Goal: Task Accomplishment & Management: Complete application form

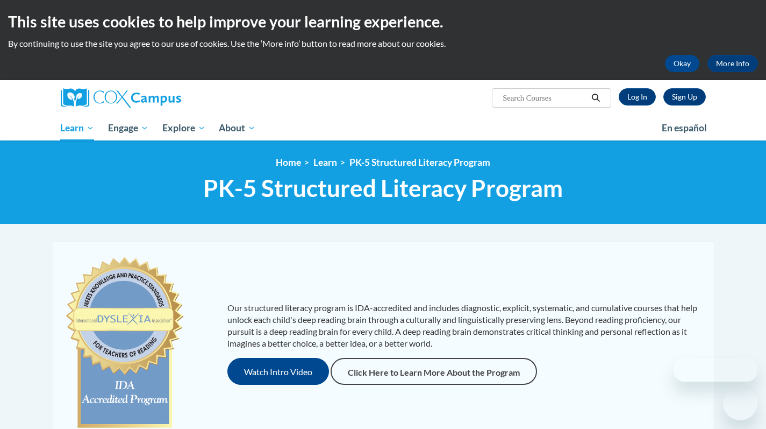
click at [687, 98] on link "Sign Up" at bounding box center [685, 96] width 42 height 17
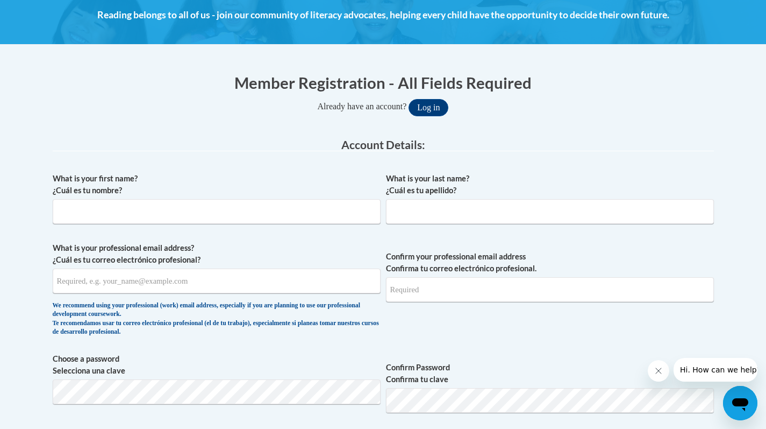
scroll to position [158, 0]
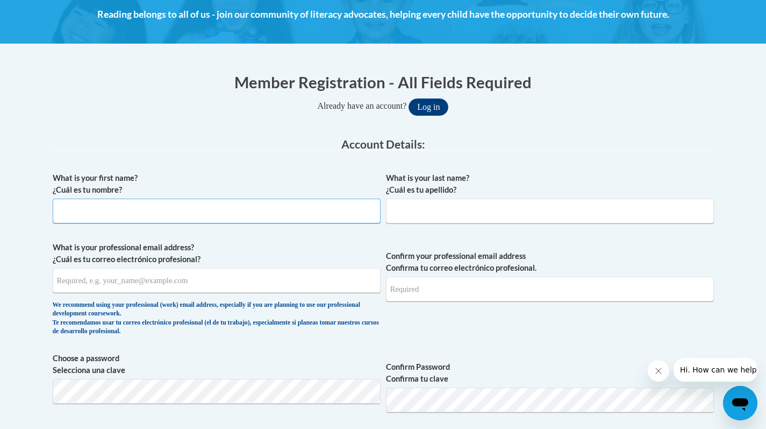
click at [325, 212] on input "What is your first name? ¿Cuál es tu nombre?" at bounding box center [217, 210] width 328 height 25
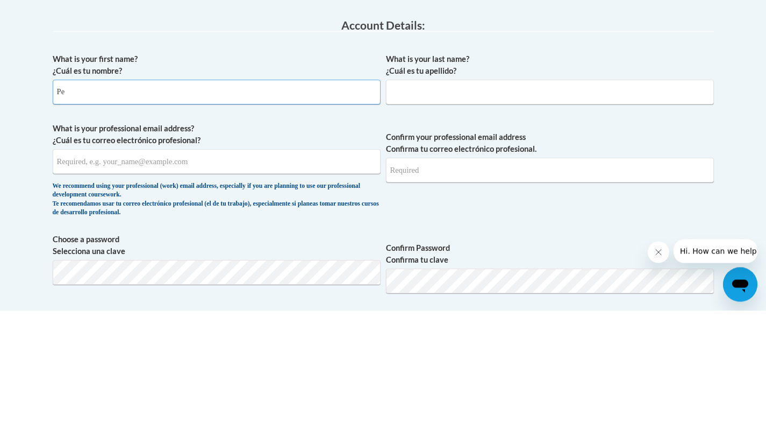
type input "Peyton"
type input "Johnson"
type input "peytonejohnson06@gmail.com"
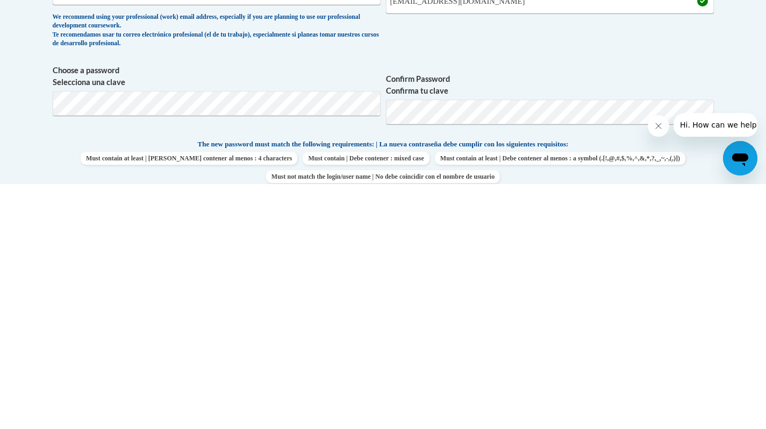
scroll to position [209, 0]
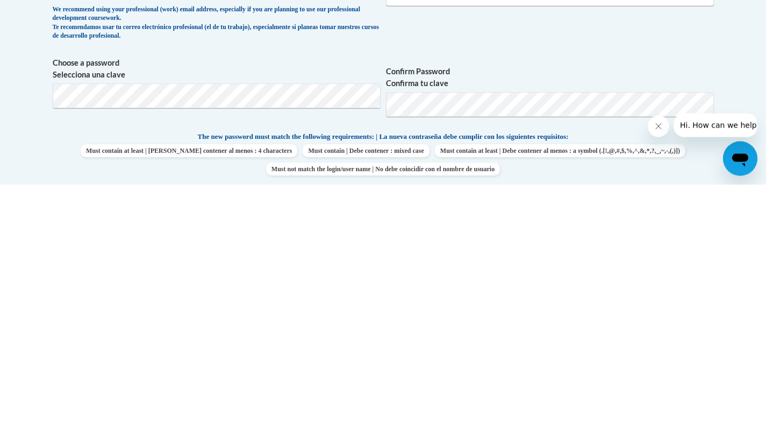
click at [658, 126] on icon "Close message from company" at bounding box center [658, 125] width 5 height 5
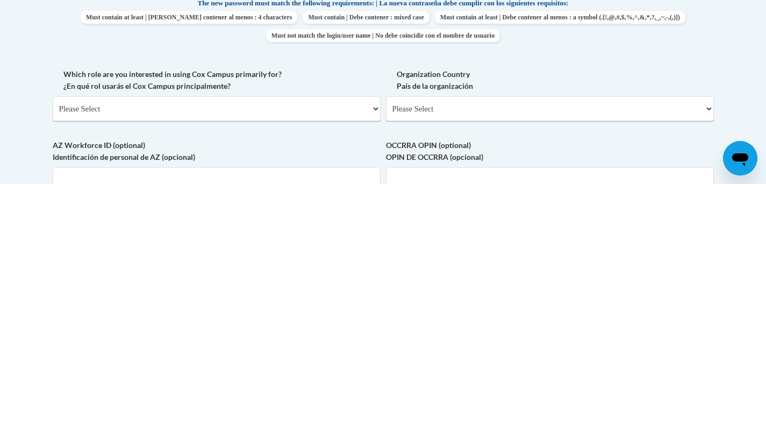
scroll to position [348, 0]
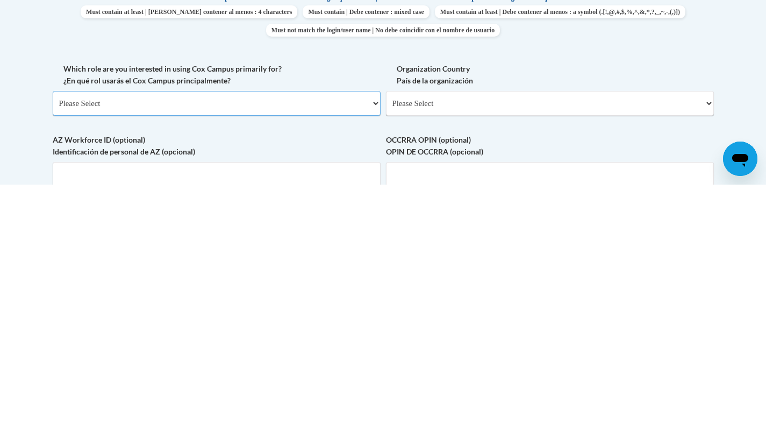
click at [338, 344] on select "Please Select College/University | Colegio/Universidad Community/Nonprofit Part…" at bounding box center [217, 347] width 328 height 25
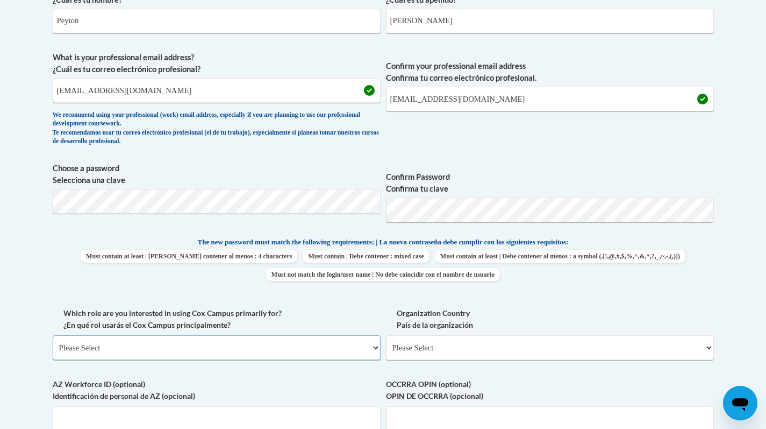
select select "5a18ea06-2b54-4451-96f2-d152daf9eac5"
click at [53, 335] on select "Please Select College/University | Colegio/Universidad Community/Nonprofit Part…" at bounding box center [217, 347] width 328 height 25
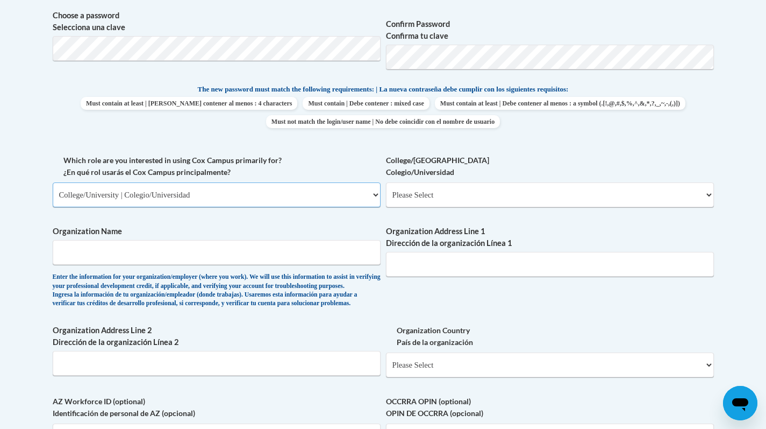
scroll to position [530, 0]
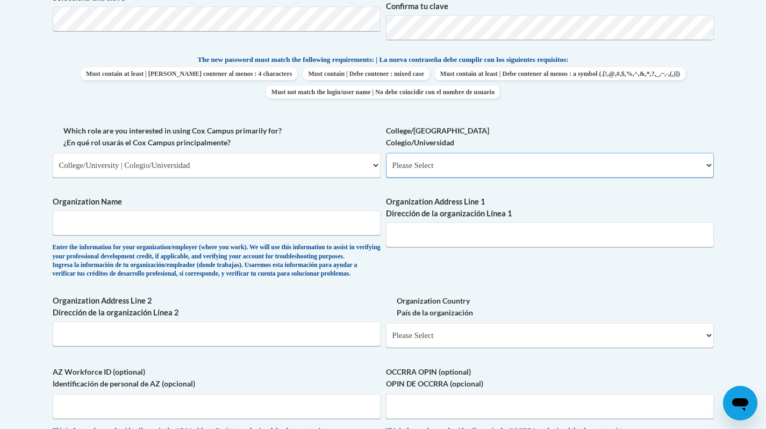
click at [445, 167] on select "Please Select College/University Staff | Empleado universitario College/Univers…" at bounding box center [550, 165] width 328 height 25
select select "99b32b07-cffc-426c-8bf6-0cd77760d84b"
click at [386, 153] on select "Please Select College/University Staff | Empleado universitario College/Univers…" at bounding box center [550, 165] width 328 height 25
click at [340, 221] on input "Organization Name" at bounding box center [217, 222] width 328 height 25
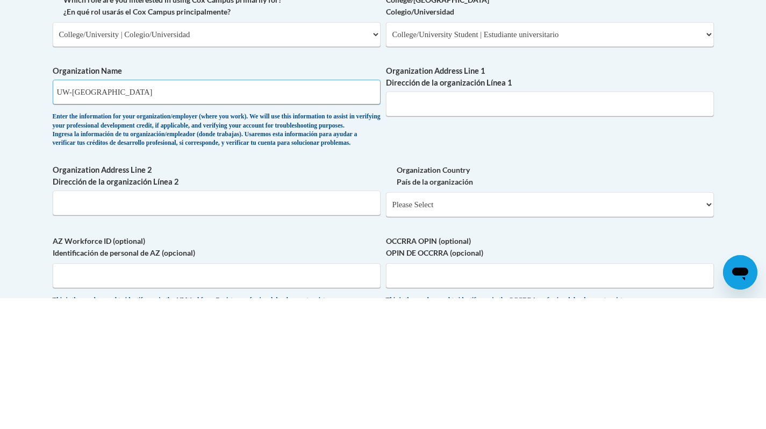
type input "UW-Green Bay"
click at [462, 238] on input "Organization Address Line 1 Dirección de la organización Línea 1" at bounding box center [550, 234] width 328 height 25
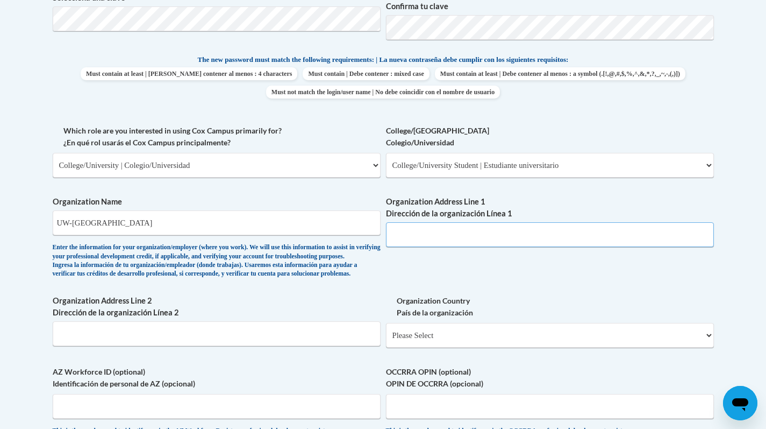
click at [426, 236] on input "Organization Address Line 1 Dirección de la organización Línea 1" at bounding box center [550, 234] width 328 height 25
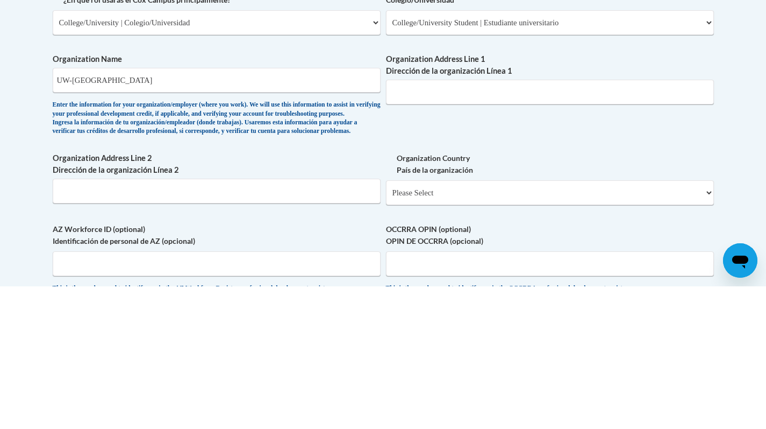
click at [411, 217] on label "Organization Address Line 1 Dirección de la organización Línea 1" at bounding box center [550, 208] width 328 height 24
click at [411, 222] on input "Organization Address Line 1 Dirección de la organización Línea 1" at bounding box center [550, 234] width 328 height 25
paste input "2420 Nicolet Dr, Green Bay, WI 54311"
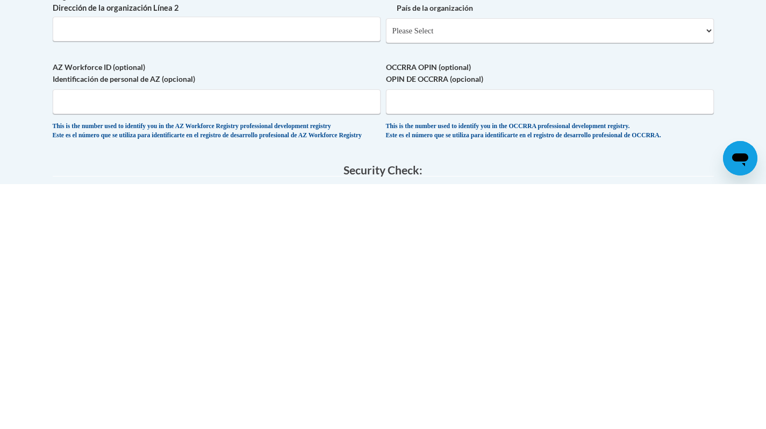
scroll to position [593, 0]
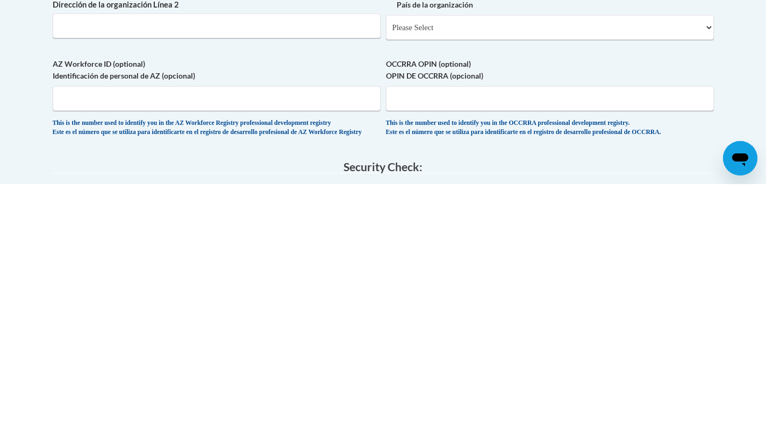
type input "2420 Nicolet Dr, Green Bay, WI 54311"
click at [478, 285] on select "Please Select United States | Estados Unidos Outside of the United States | Fue…" at bounding box center [550, 272] width 328 height 25
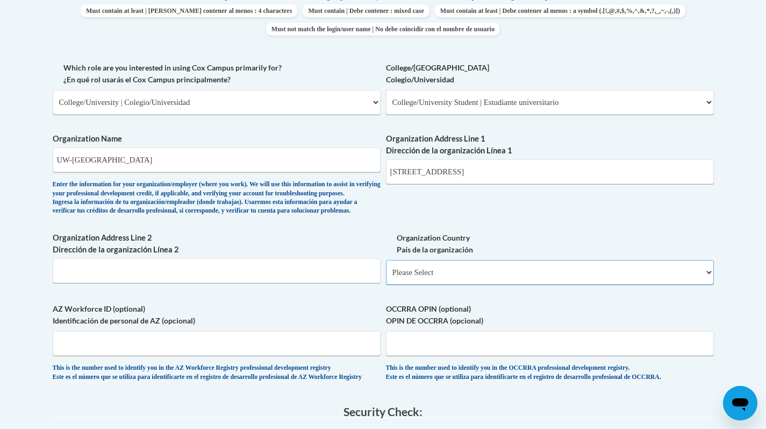
select select "ad49bcad-a171-4b2e-b99c-48b446064914"
click at [386, 277] on select "Please Select United States | Estados Unidos Outside of the United States | Fue…" at bounding box center [550, 272] width 328 height 25
select select
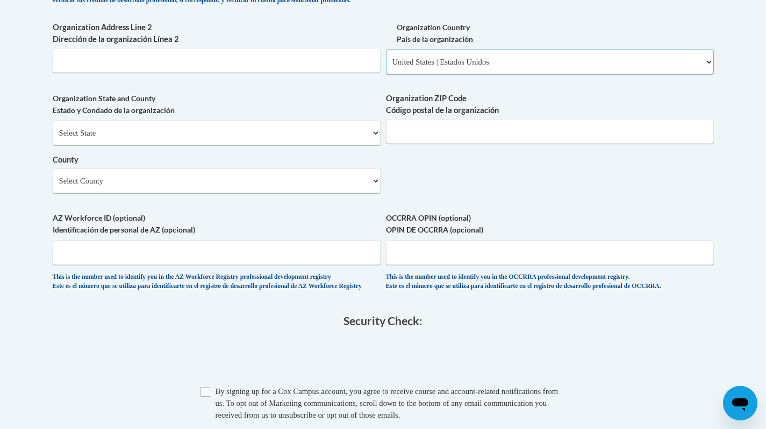
scroll to position [805, 0]
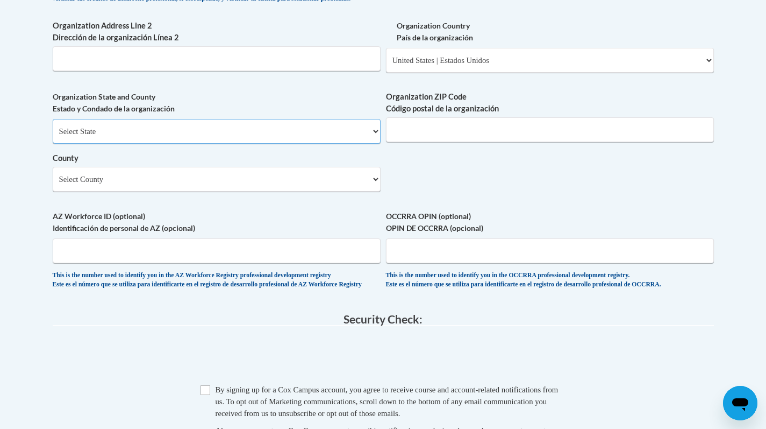
click at [345, 144] on select "Select State Alabama Alaska Arizona Arkansas California Colorado Connecticut De…" at bounding box center [217, 131] width 328 height 25
click at [146, 144] on select "Select State Alabama Alaska Arizona Arkansas California Colorado Connecticut De…" at bounding box center [217, 131] width 328 height 25
click at [168, 144] on select "Select State Alabama Alaska Arizona Arkansas California Colorado Connecticut De…" at bounding box center [217, 131] width 328 height 25
select select "Wisconsin"
click at [53, 137] on select "Select State Alabama Alaska Arizona Arkansas California Colorado Connecticut De…" at bounding box center [217, 131] width 328 height 25
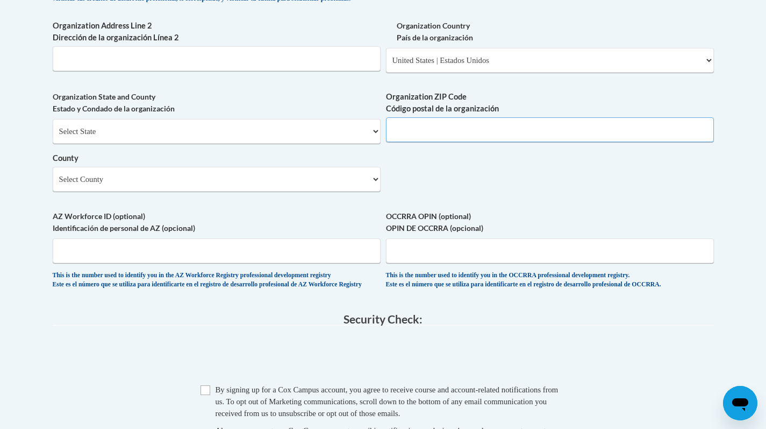
click at [434, 142] on input "Organization ZIP Code Código postal de la organización" at bounding box center [550, 129] width 328 height 25
click at [437, 142] on input "Organization ZIP Code Código postal de la organización" at bounding box center [550, 129] width 328 height 25
type input "54311"
click at [181, 191] on select "Select County Adams Ashland Barron Bayfield Brown Buffalo Burnett Calumet Chipp…" at bounding box center [217, 179] width 328 height 25
click at [342, 191] on select "Select County Adams Ashland Barron Bayfield Brown Buffalo Burnett Calumet Chipp…" at bounding box center [217, 179] width 328 height 25
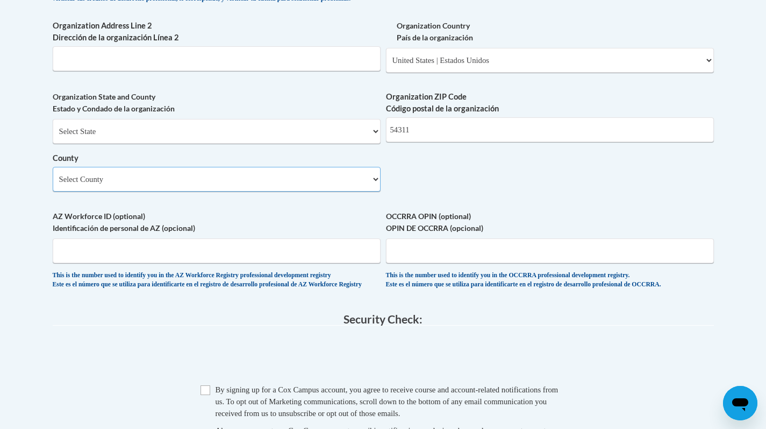
select select "Brown"
click at [53, 184] on select "Select County Adams Ashland Barron Bayfield Brown Buffalo Burnett Calumet Chipp…" at bounding box center [217, 179] width 328 height 25
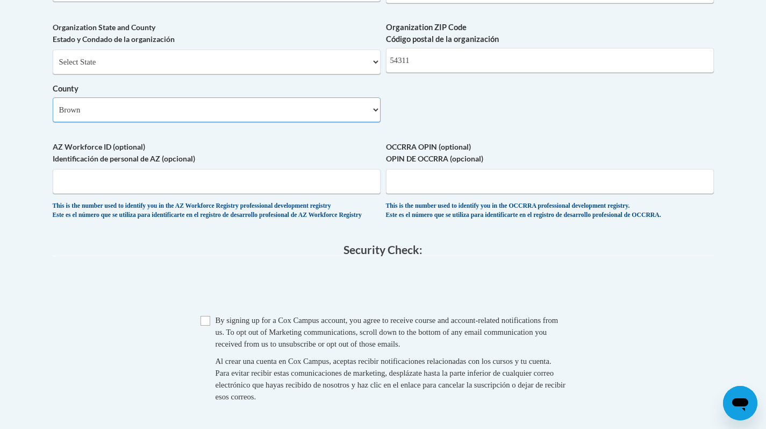
scroll to position [870, 0]
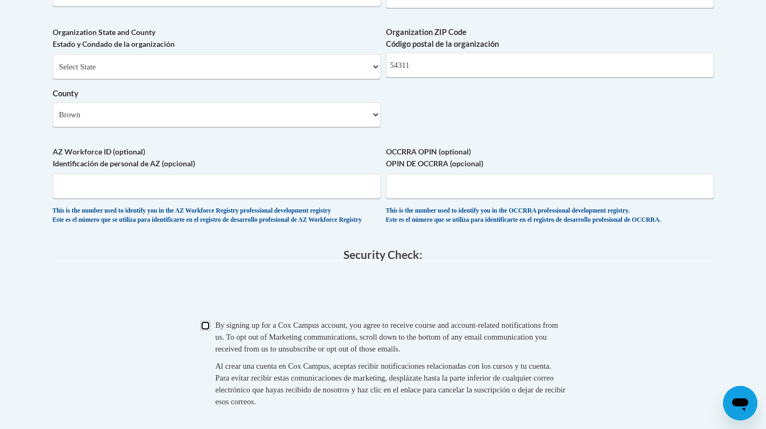
click at [209, 330] on input "Checkbox" at bounding box center [206, 326] width 10 height 10
checkbox input "true"
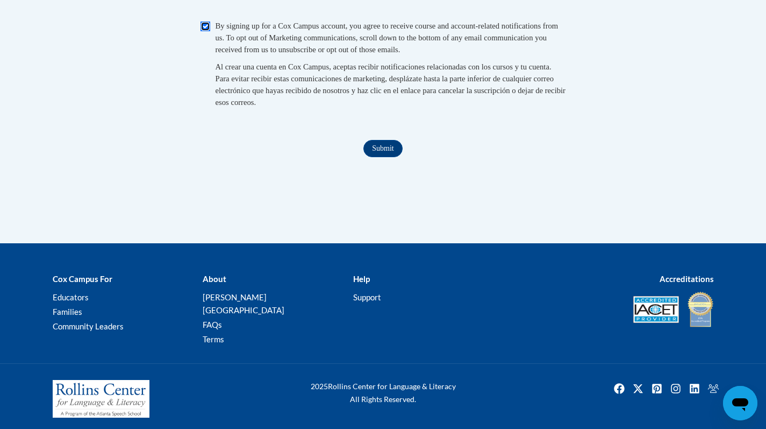
scroll to position [1167, 0]
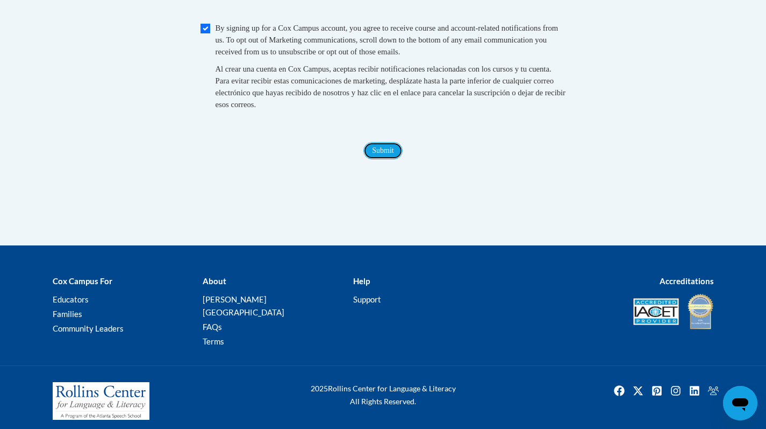
click at [389, 159] on input "Submit" at bounding box center [383, 150] width 39 height 17
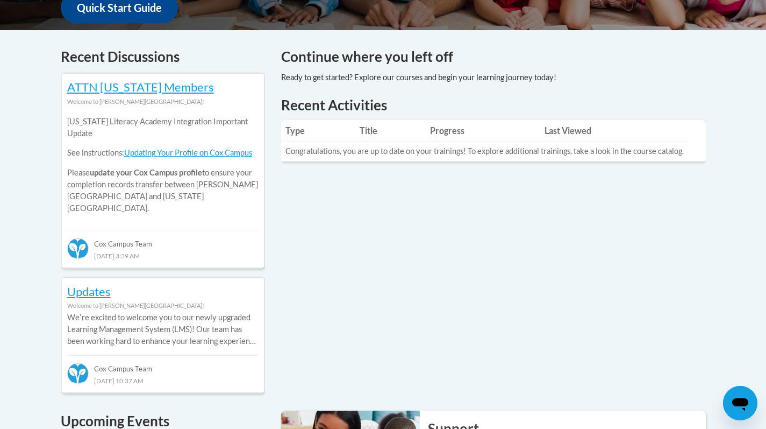
scroll to position [427, 0]
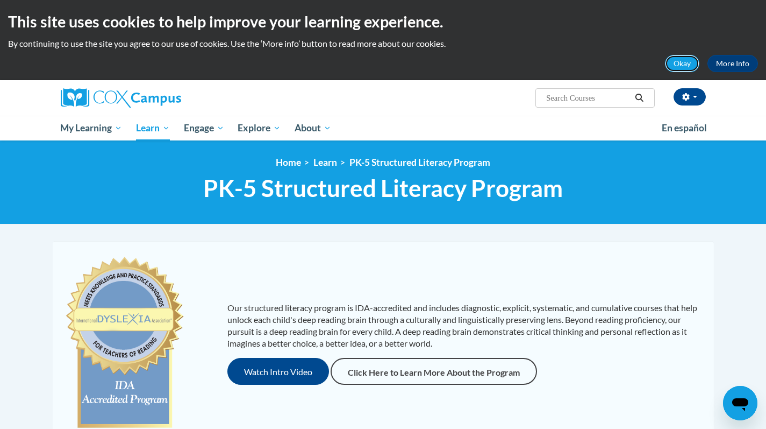
click at [684, 70] on button "Okay" at bounding box center [682, 63] width 34 height 17
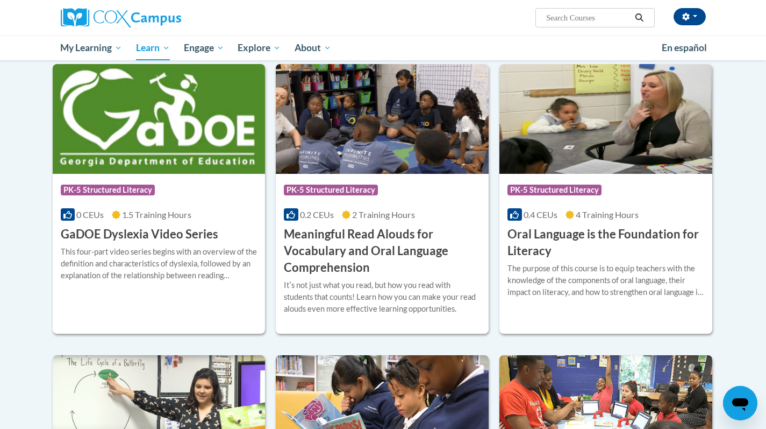
scroll to position [608, 0]
